Goal: Information Seeking & Learning: Learn about a topic

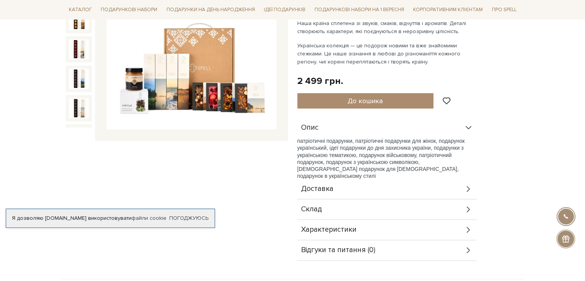
scroll to position [155, 0]
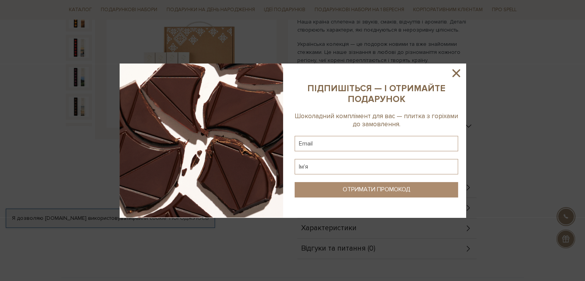
click at [329, 188] on div at bounding box center [292, 140] width 585 height 281
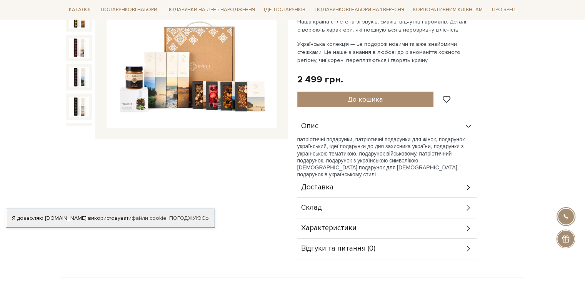
scroll to position [56, 0]
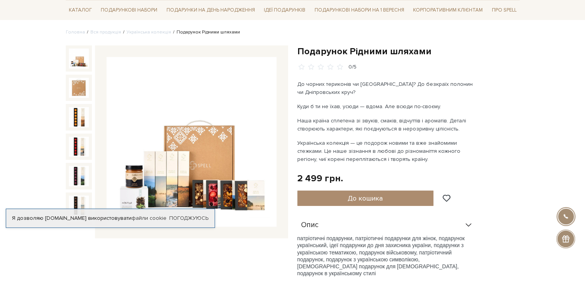
click at [85, 66] on img at bounding box center [79, 58] width 20 height 20
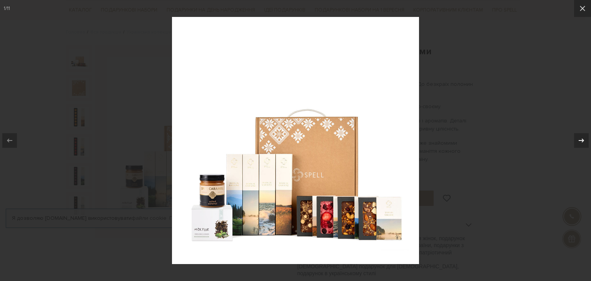
click at [585, 140] on icon at bounding box center [581, 140] width 9 height 9
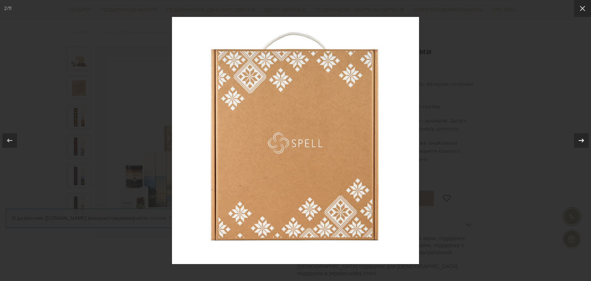
click at [585, 140] on icon at bounding box center [581, 140] width 9 height 9
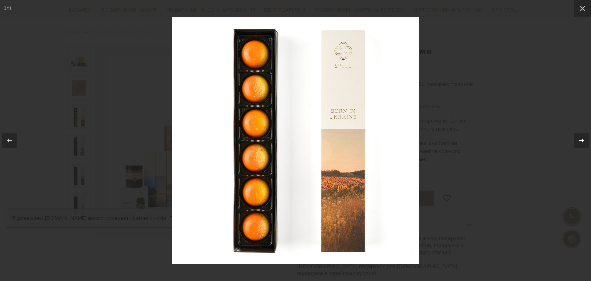
click at [585, 140] on icon at bounding box center [581, 140] width 9 height 9
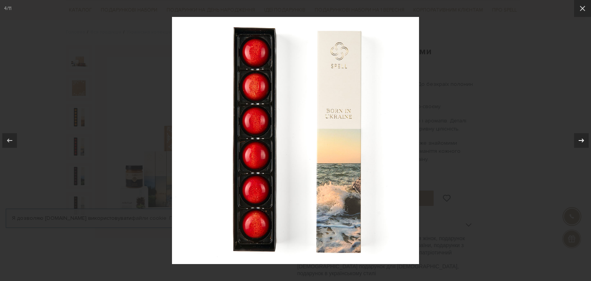
click at [585, 140] on icon at bounding box center [581, 140] width 9 height 9
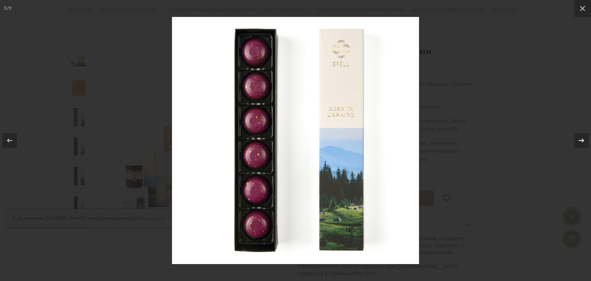
click at [585, 140] on icon at bounding box center [581, 140] width 9 height 9
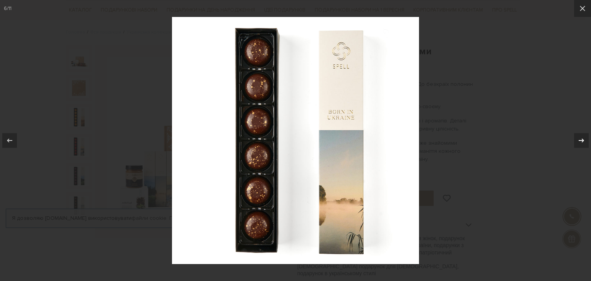
click at [585, 140] on icon at bounding box center [581, 140] width 9 height 9
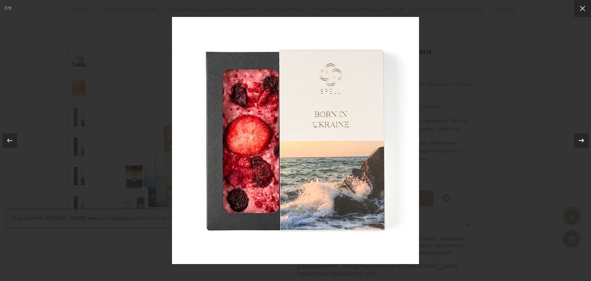
click at [585, 140] on icon at bounding box center [581, 140] width 9 height 9
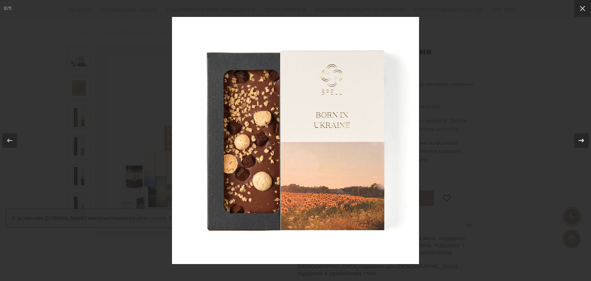
click at [585, 140] on icon at bounding box center [581, 140] width 9 height 9
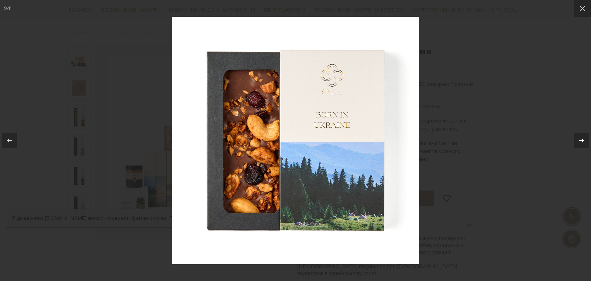
click at [585, 140] on icon at bounding box center [581, 140] width 9 height 9
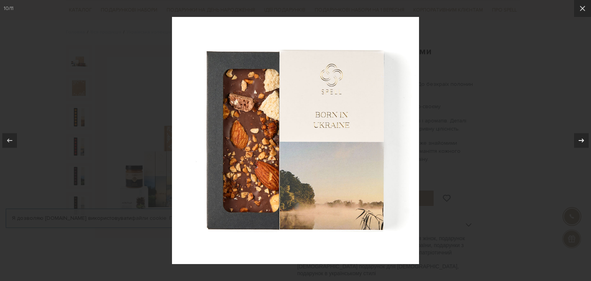
click at [585, 140] on icon at bounding box center [581, 140] width 9 height 9
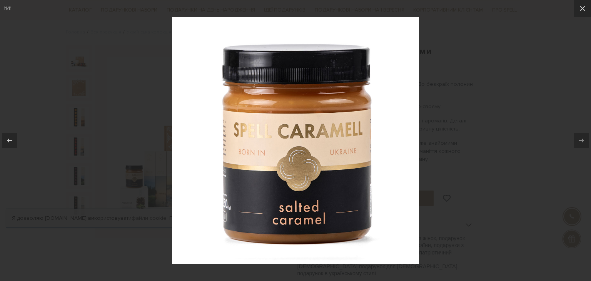
click at [543, 126] on div at bounding box center [295, 140] width 591 height 281
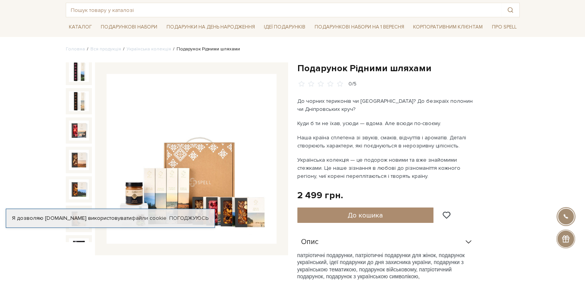
scroll to position [57, 0]
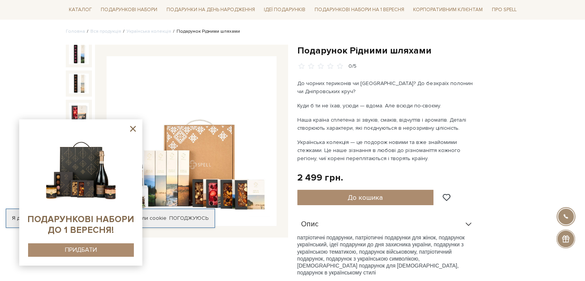
click at [132, 127] on icon at bounding box center [133, 129] width 10 height 10
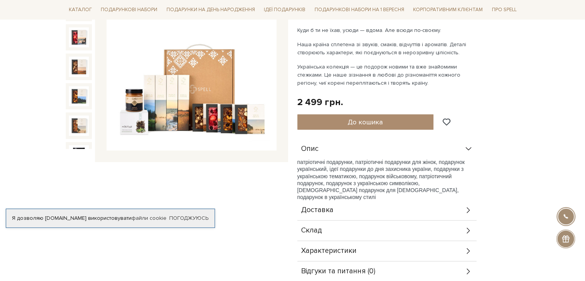
scroll to position [146, 0]
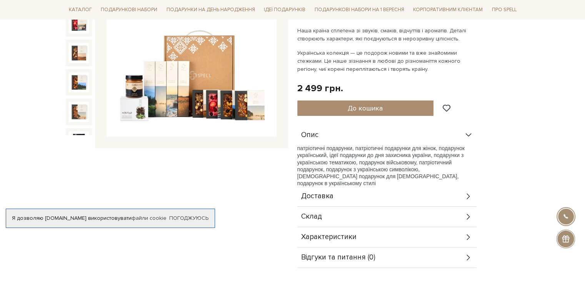
click at [342, 222] on div "Склад" at bounding box center [386, 217] width 179 height 20
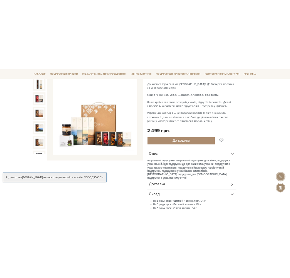
scroll to position [0, 0]
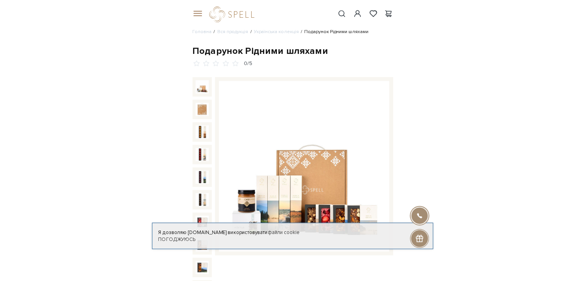
scroll to position [146, 0]
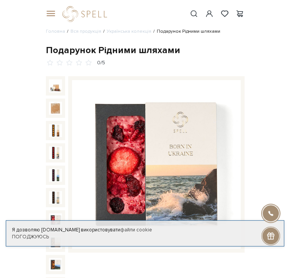
click at [167, 88] on img at bounding box center [156, 164] width 168 height 168
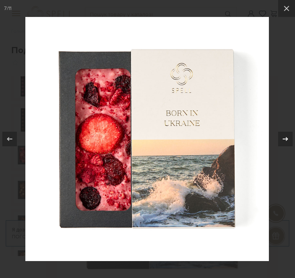
click at [284, 140] on icon at bounding box center [285, 138] width 9 height 9
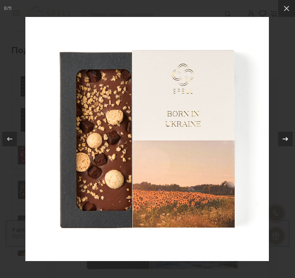
click at [284, 140] on icon at bounding box center [285, 138] width 9 height 9
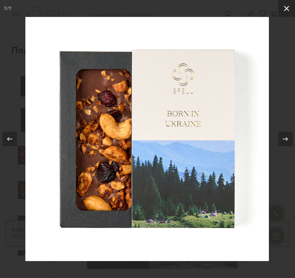
click at [284, 11] on icon at bounding box center [286, 8] width 9 height 9
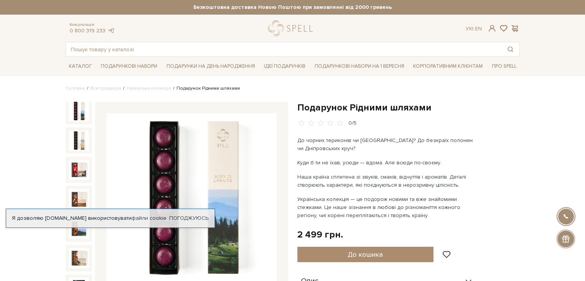
click at [77, 105] on img at bounding box center [79, 111] width 20 height 20
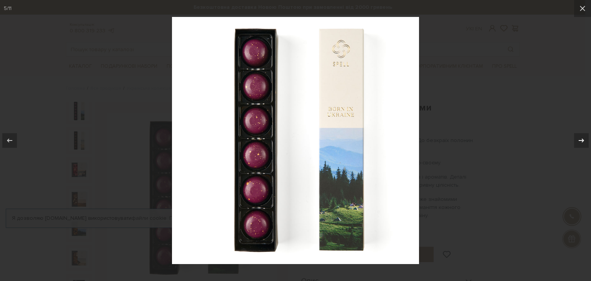
click at [585, 140] on div at bounding box center [581, 140] width 15 height 15
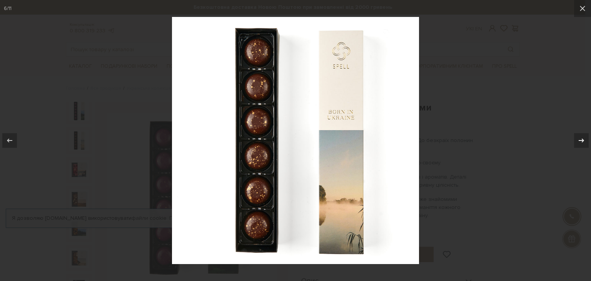
click at [585, 140] on div at bounding box center [581, 140] width 15 height 15
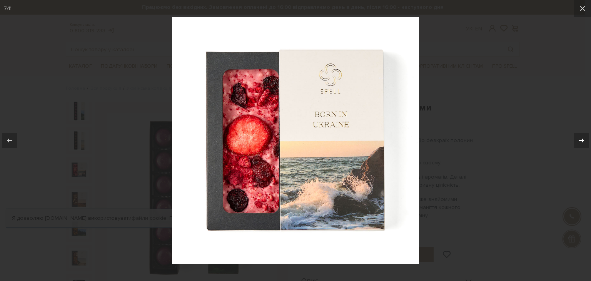
click at [585, 140] on div at bounding box center [581, 140] width 15 height 15
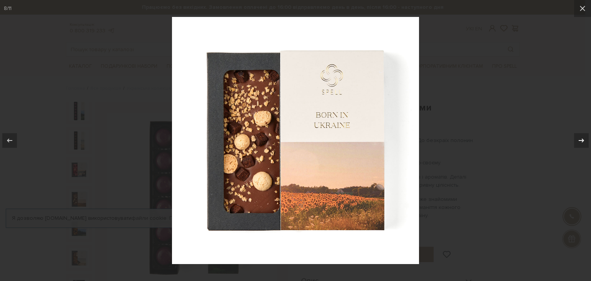
click at [585, 140] on div at bounding box center [581, 140] width 15 height 15
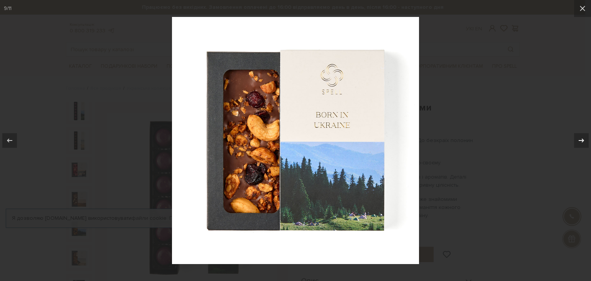
click at [585, 140] on div at bounding box center [581, 140] width 15 height 15
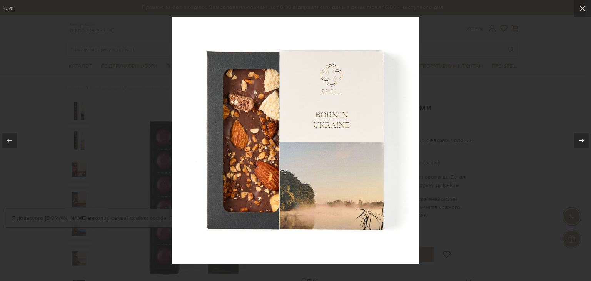
click at [585, 140] on div at bounding box center [581, 140] width 15 height 15
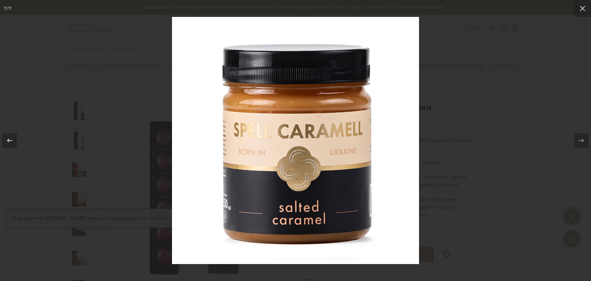
click at [520, 123] on div at bounding box center [295, 140] width 591 height 281
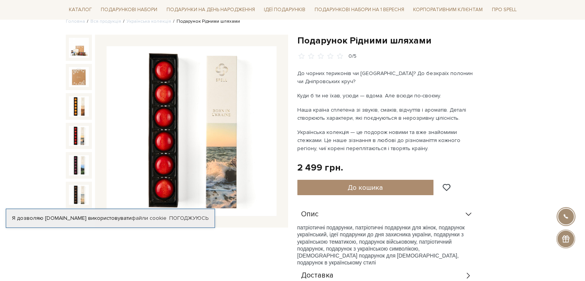
scroll to position [46, 0]
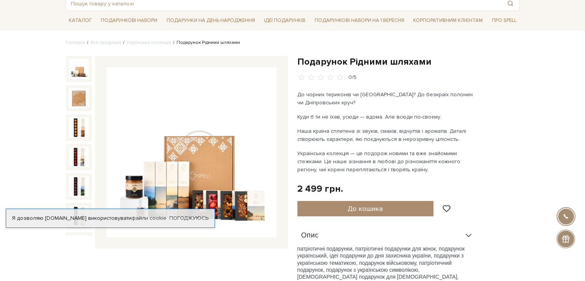
click at [80, 65] on img at bounding box center [79, 69] width 20 height 20
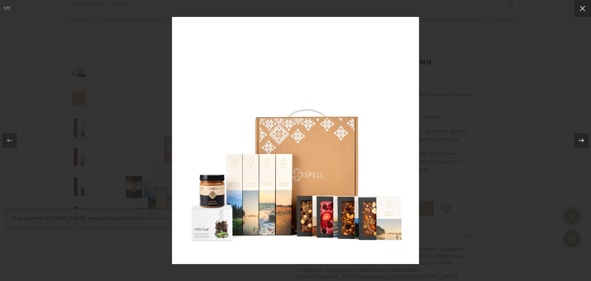
click at [205, 236] on img at bounding box center [295, 140] width 247 height 247
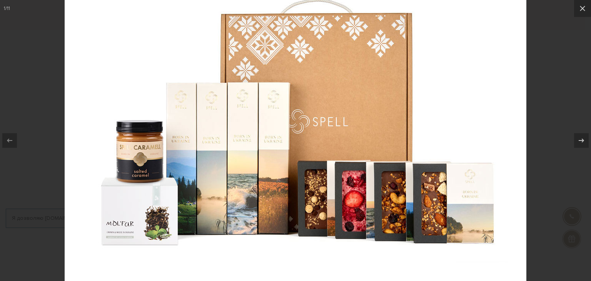
click at [560, 96] on div at bounding box center [295, 140] width 591 height 281
